Goal: Task Accomplishment & Management: Complete application form

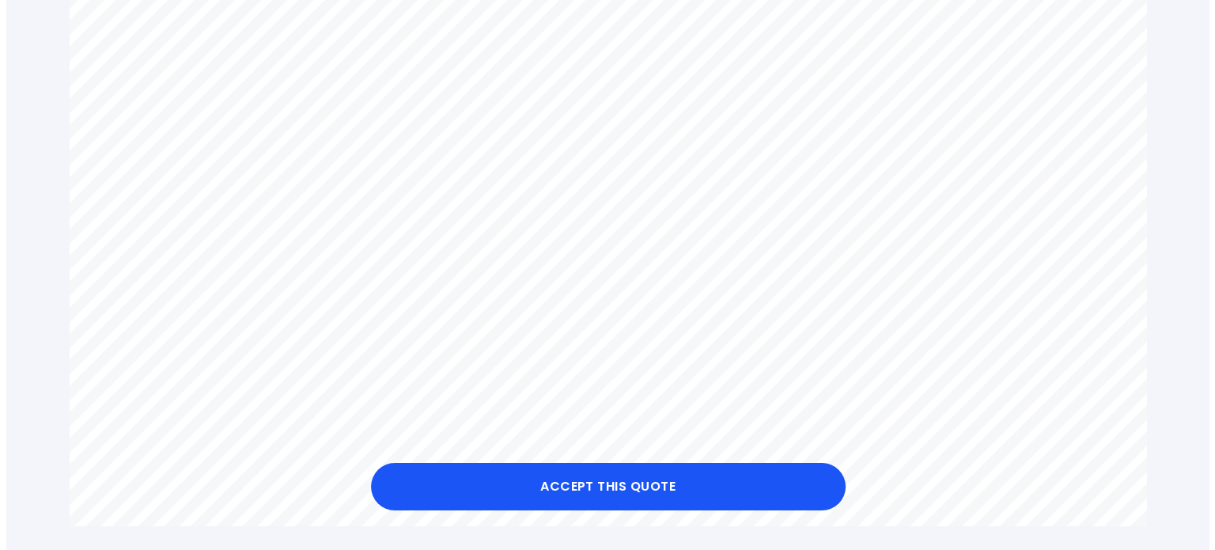
scroll to position [1345, 0]
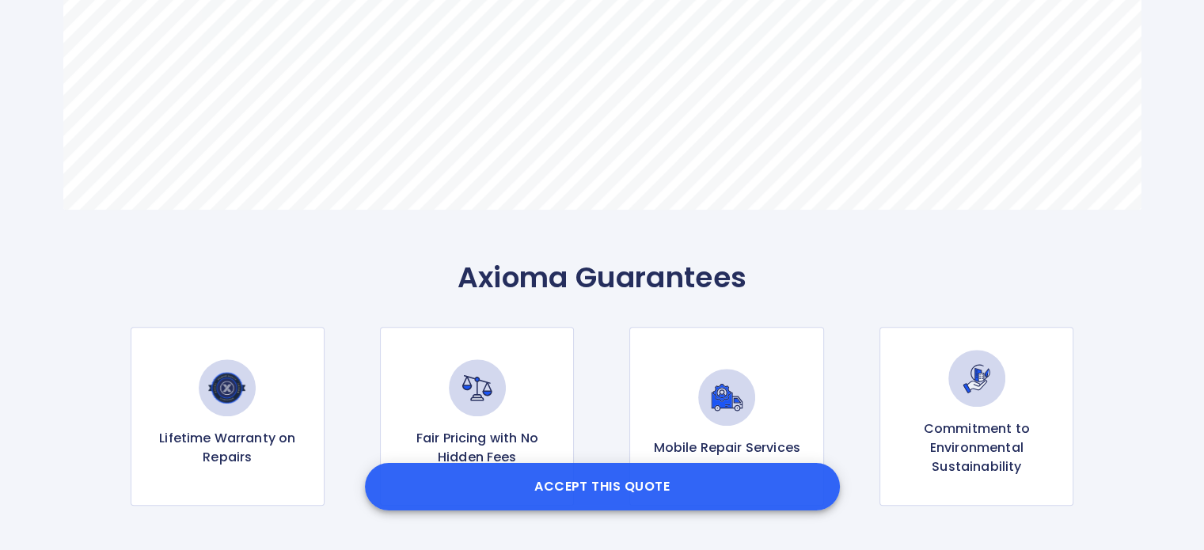
click at [598, 495] on button "Accept this Quote" at bounding box center [602, 486] width 475 height 47
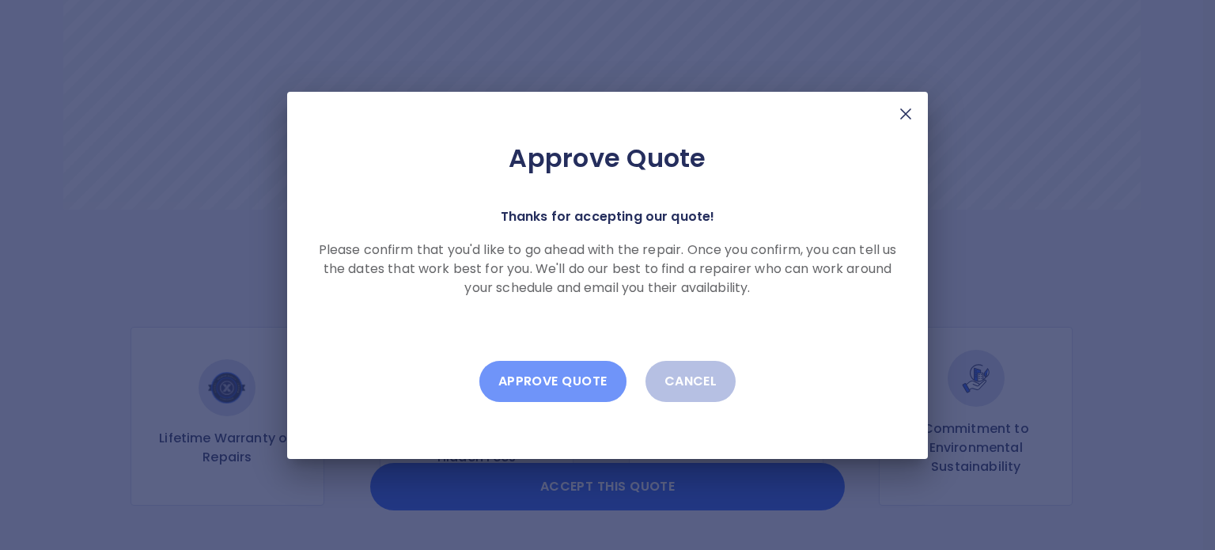
click at [560, 371] on button "Approve Quote" at bounding box center [553, 381] width 147 height 41
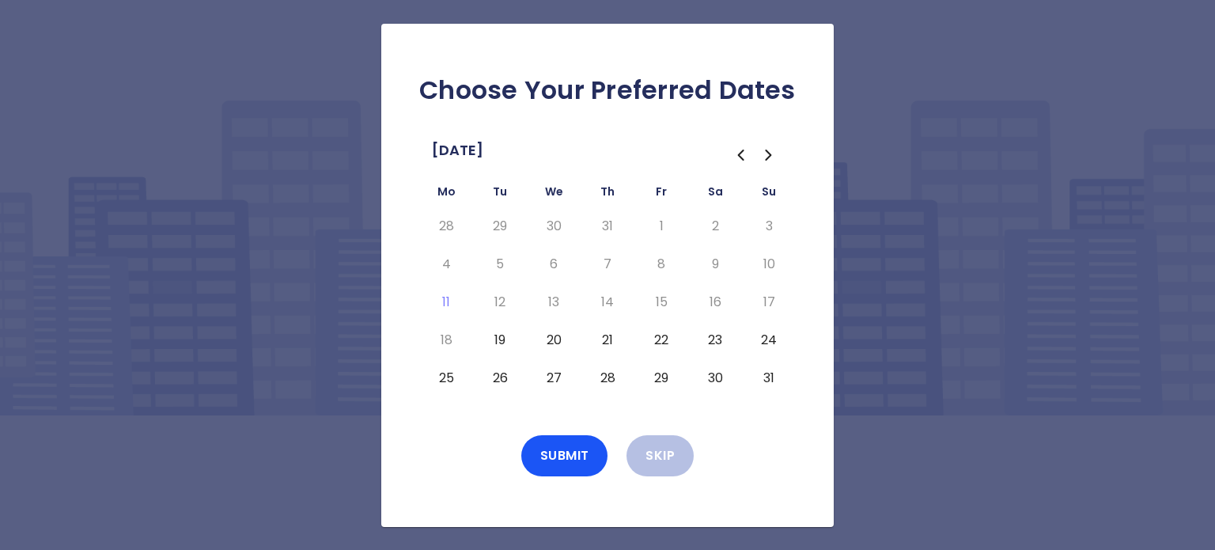
click at [502, 341] on button "19" at bounding box center [500, 340] width 28 height 25
click at [576, 451] on button "Submit" at bounding box center [564, 455] width 87 height 41
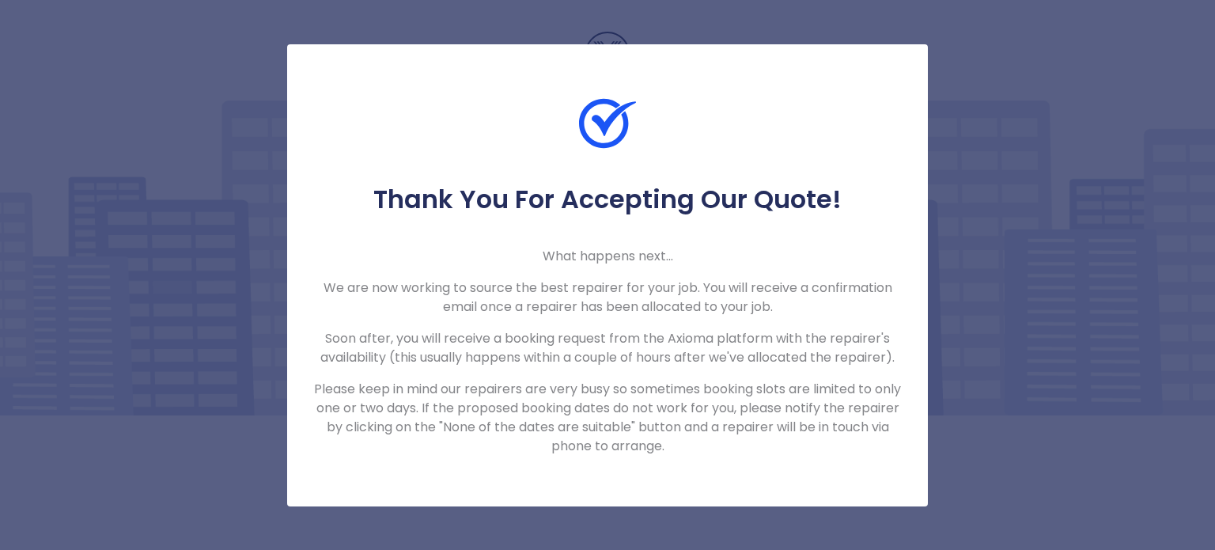
click at [1040, 368] on div "Thank You For Accepting Our Quote! What happens next... We are now working to s…" at bounding box center [607, 275] width 1215 height 550
click at [1026, 151] on div "Thank You For Accepting Our Quote! What happens next... We are now working to s…" at bounding box center [607, 275] width 1215 height 550
